Goal: Transaction & Acquisition: Book appointment/travel/reservation

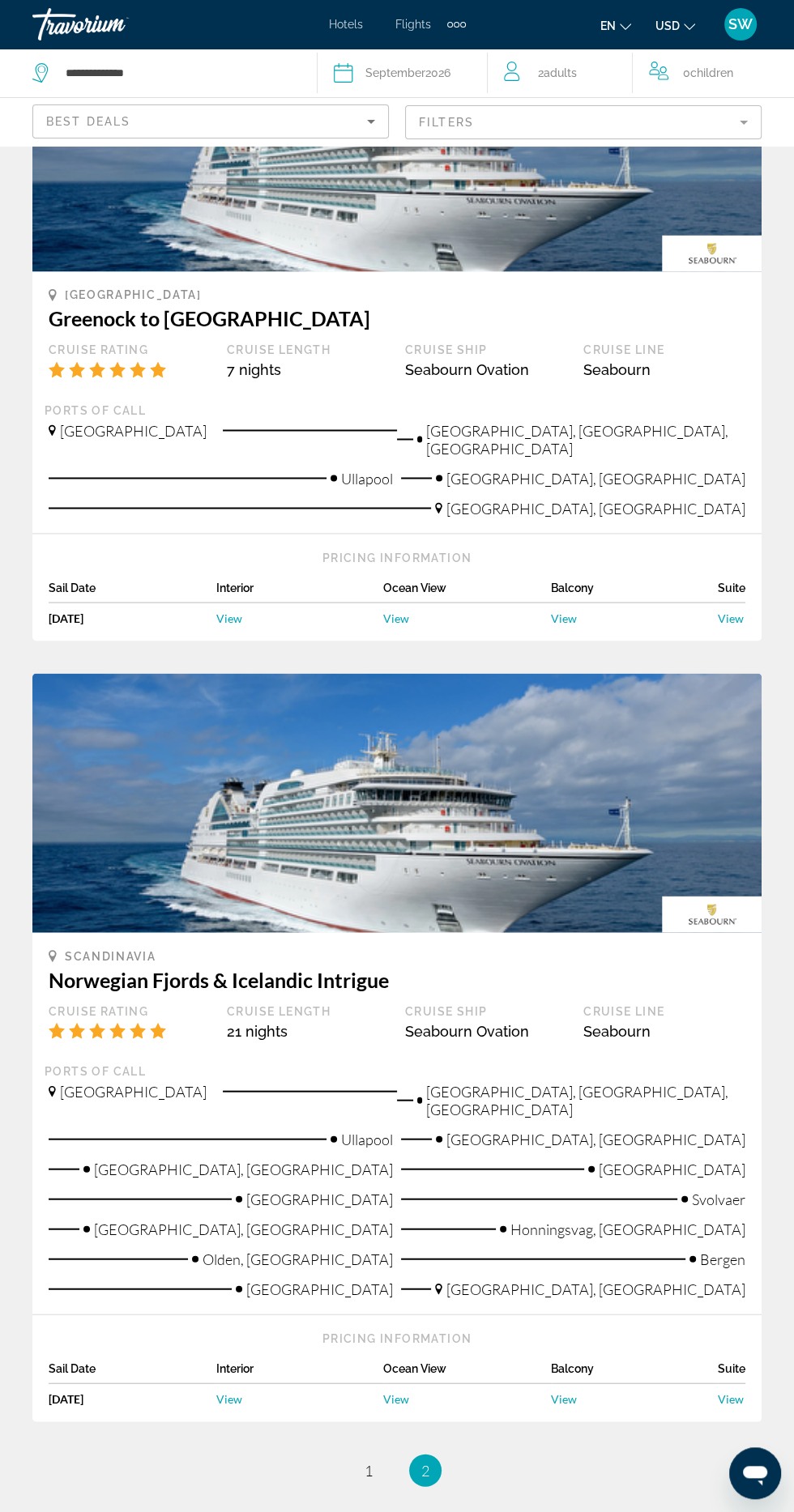
scroll to position [1750, 0]
